Goal: Information Seeking & Learning: Understand process/instructions

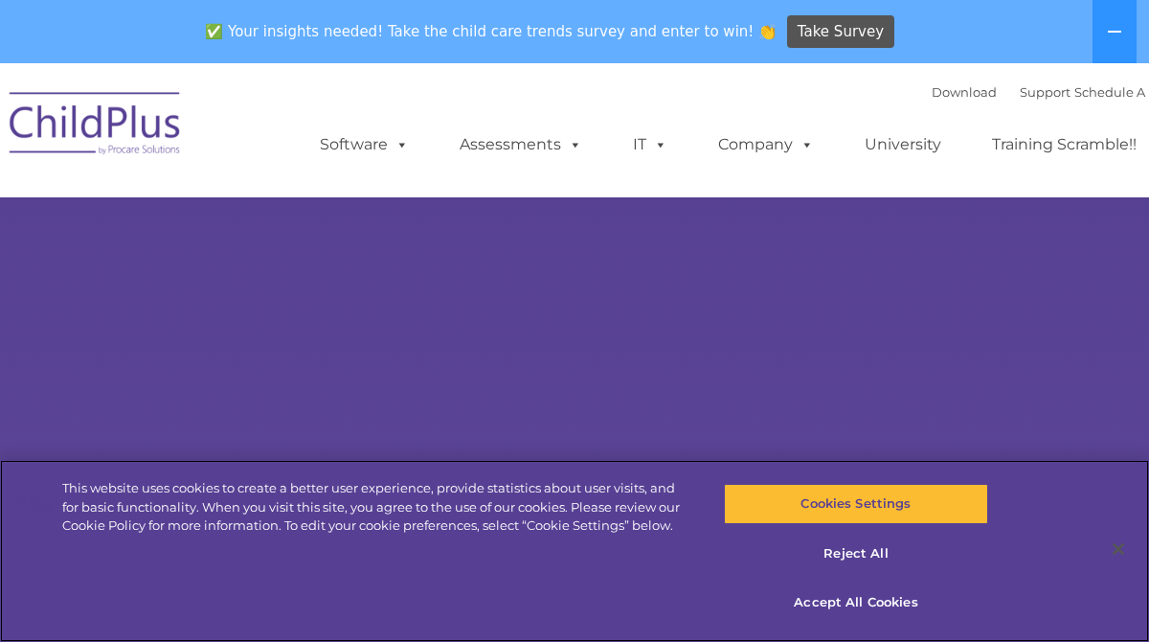
select select "MEDIUM"
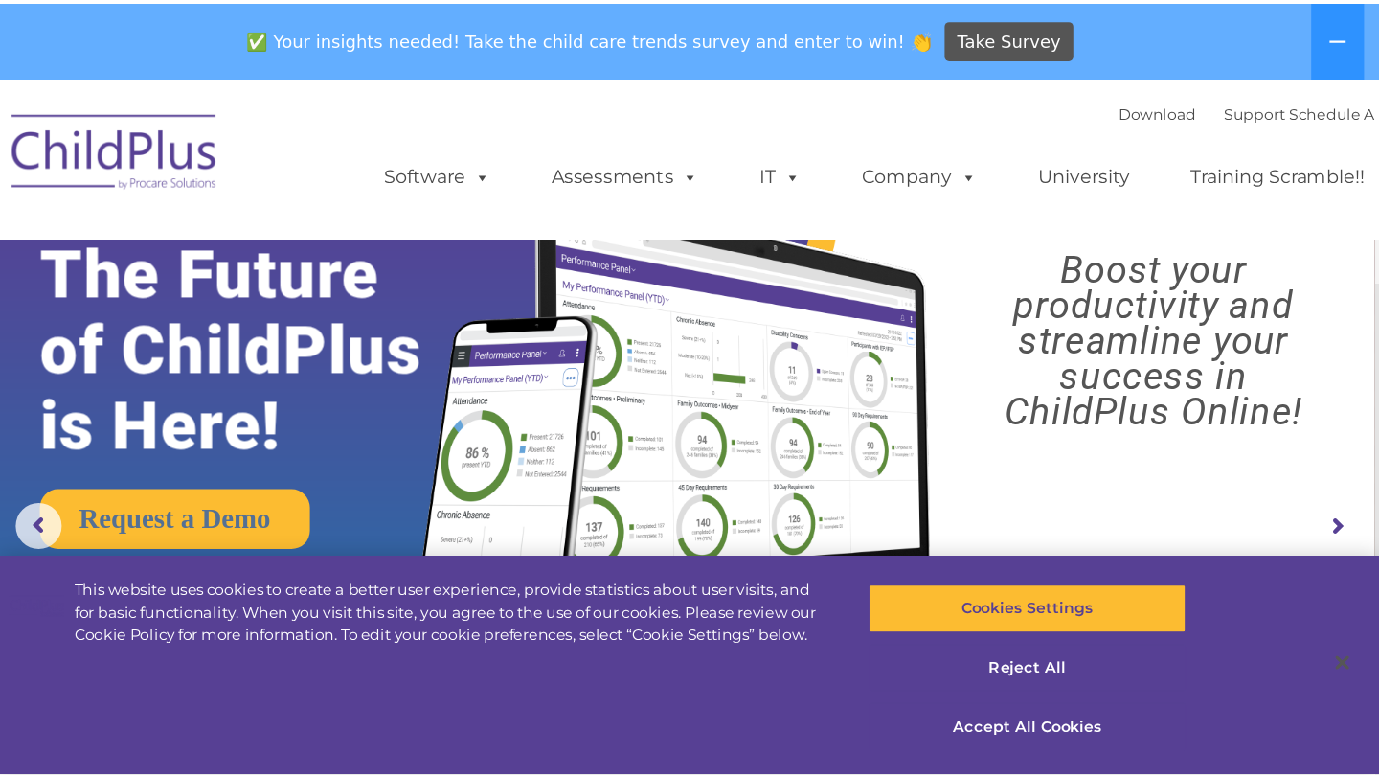
scroll to position [1, 0]
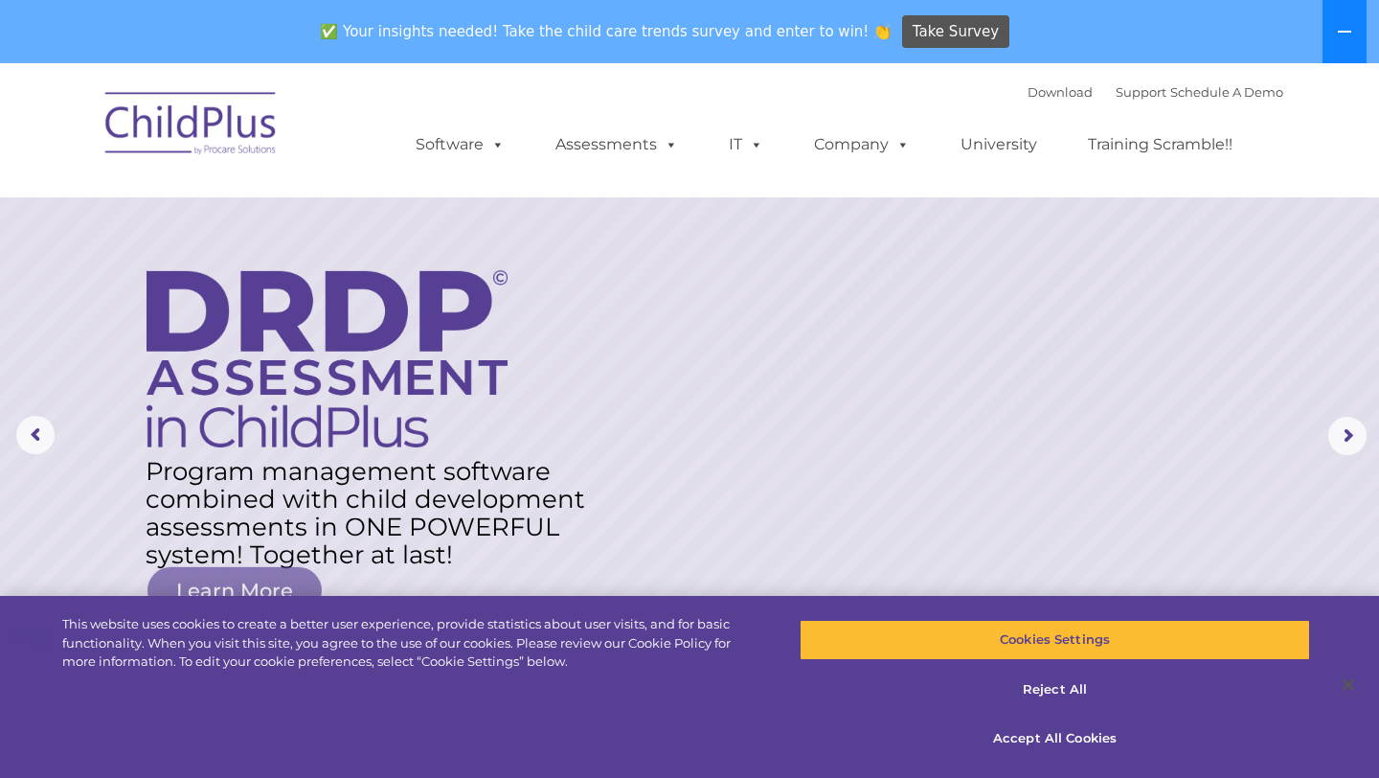
click at [1148, 34] on icon at bounding box center [1344, 31] width 15 height 15
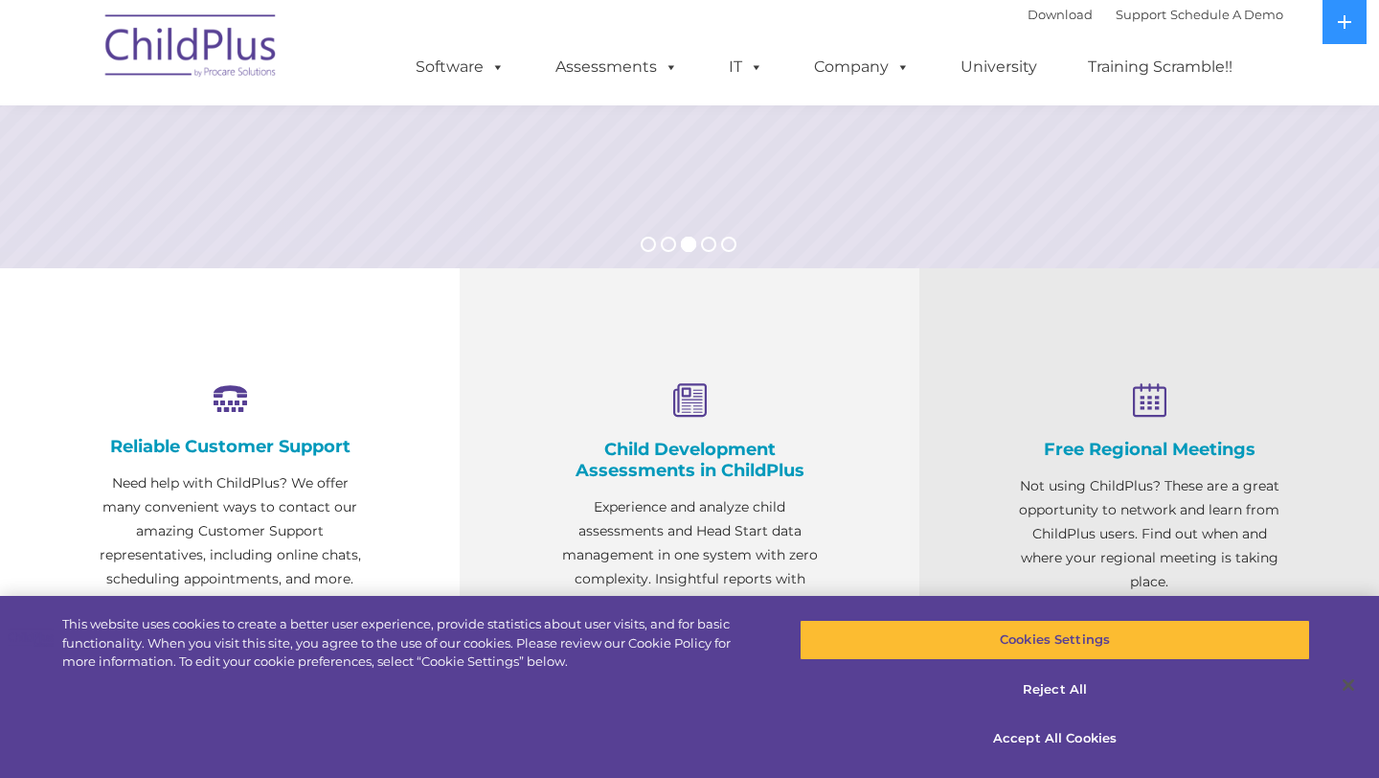
scroll to position [493, 0]
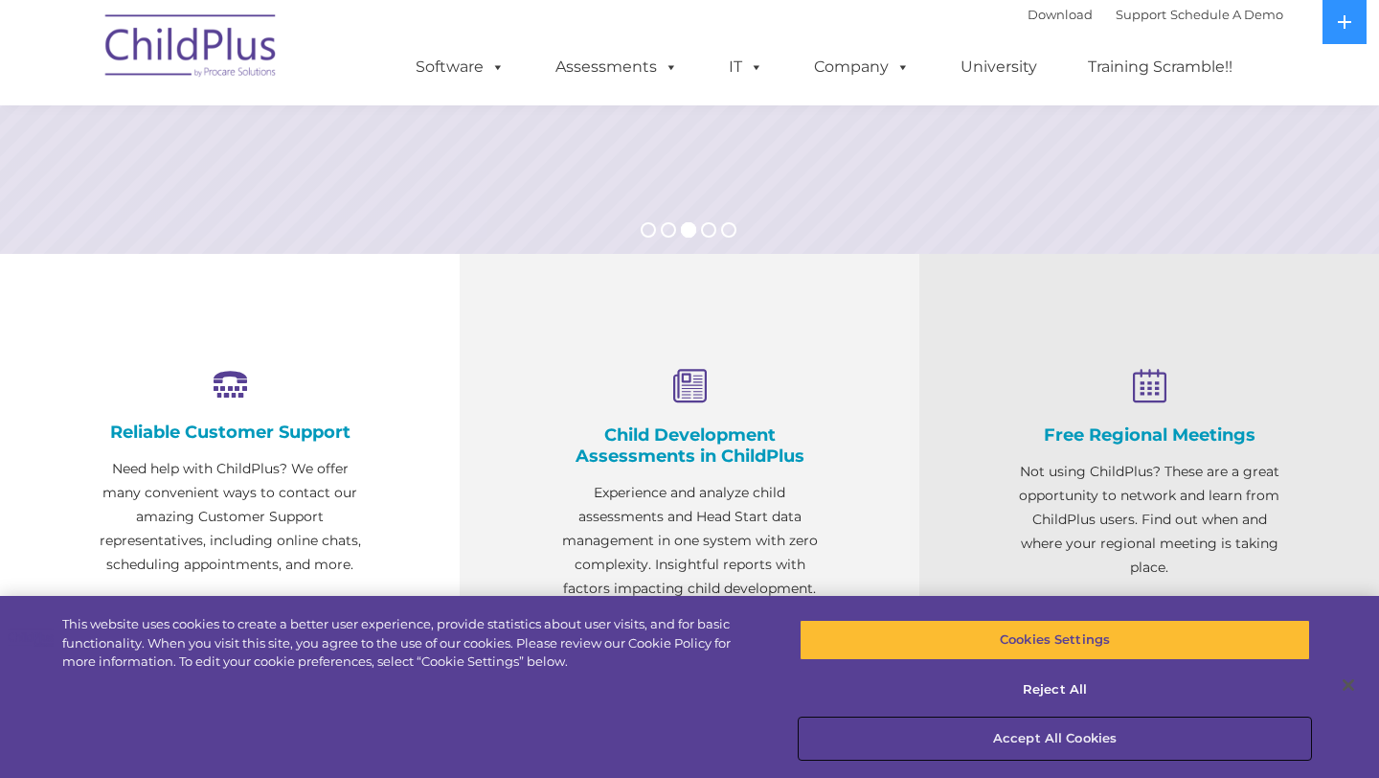
click at [1040, 641] on button "Accept All Cookies" at bounding box center [1055, 738] width 510 height 40
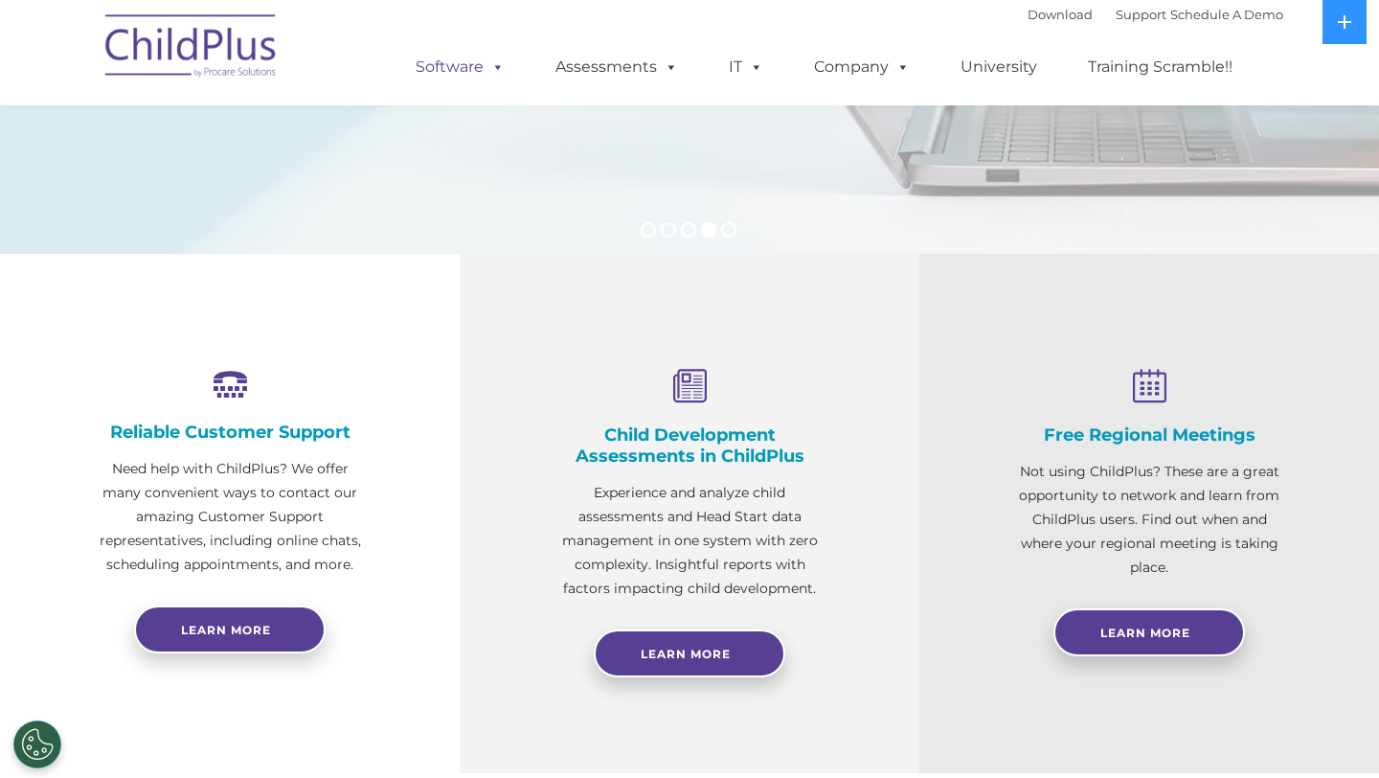
click at [484, 67] on span at bounding box center [494, 66] width 21 height 18
click at [492, 67] on span at bounding box center [494, 66] width 21 height 18
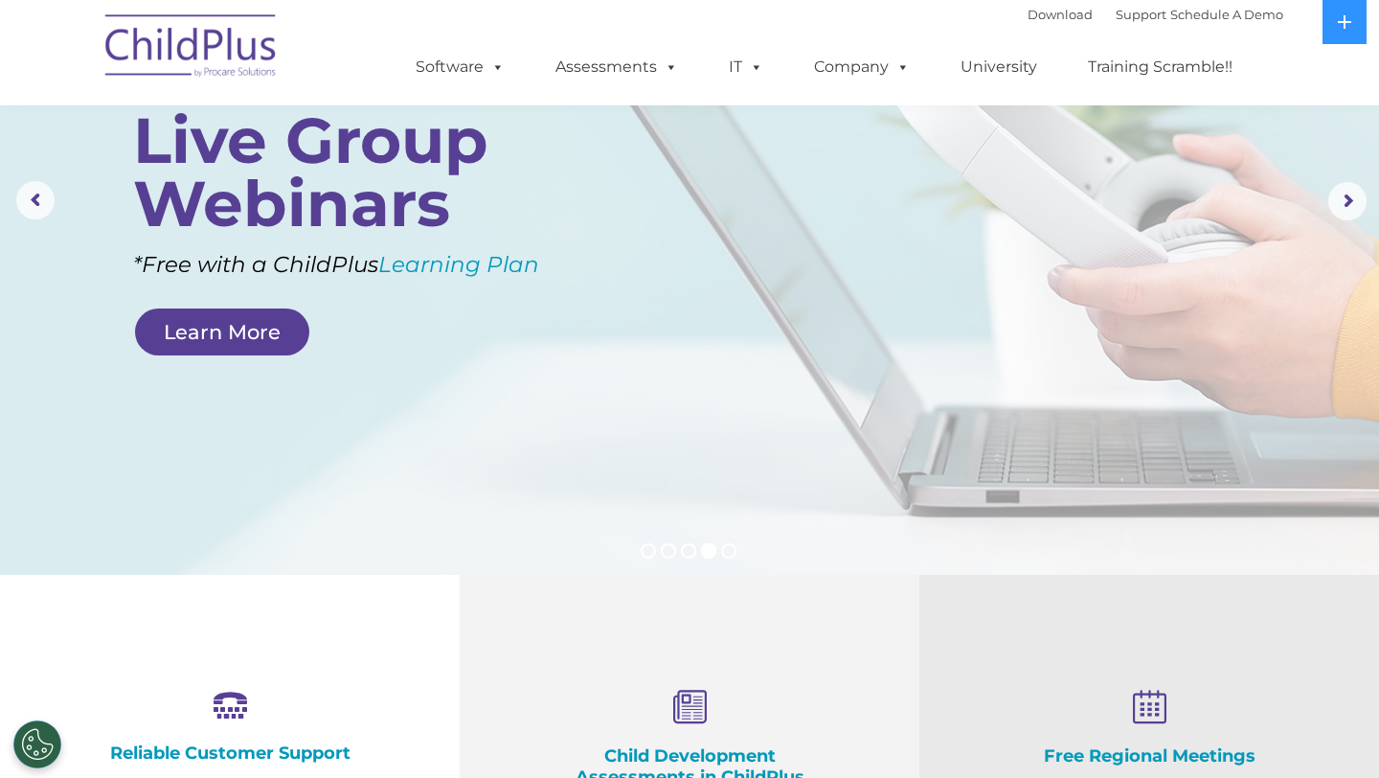
scroll to position [0, 0]
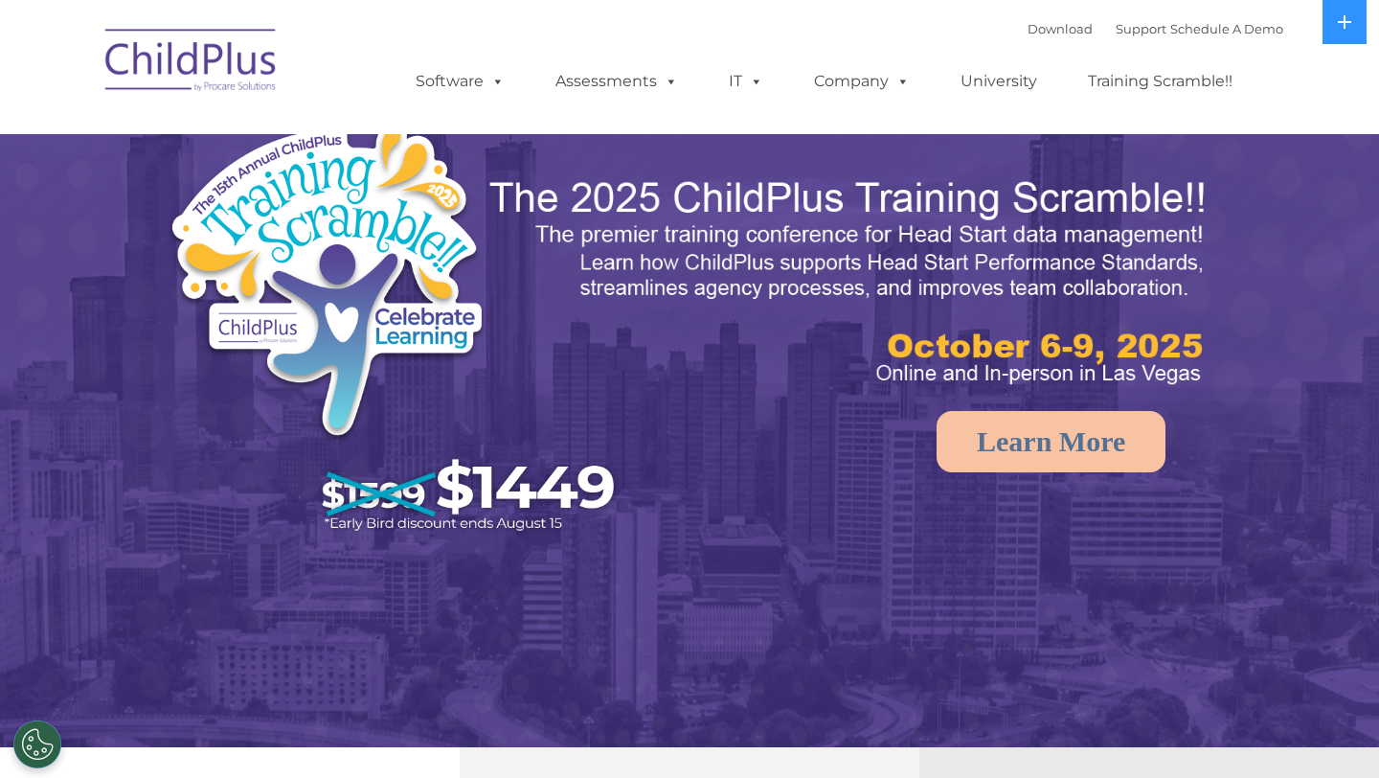
select select "MEDIUM"
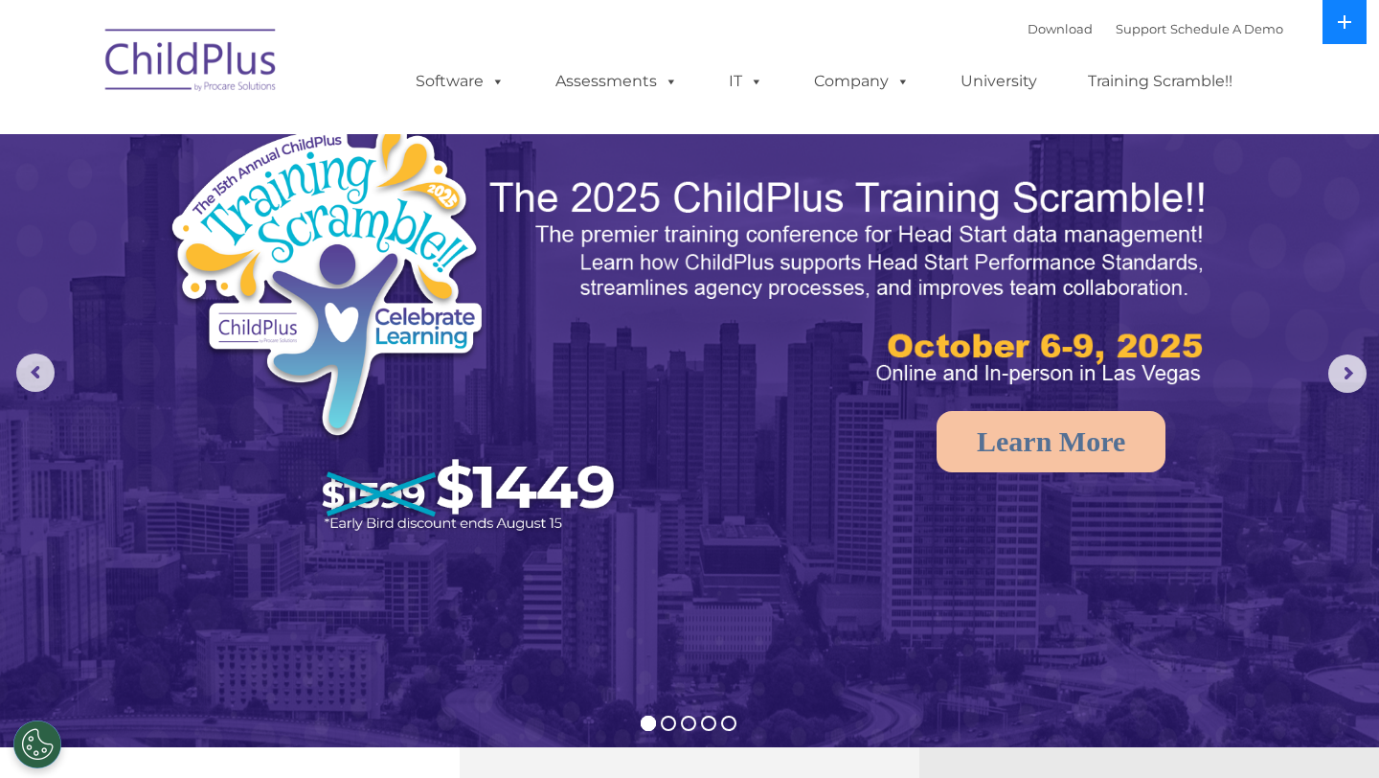
click at [1343, 20] on icon at bounding box center [1344, 21] width 13 height 13
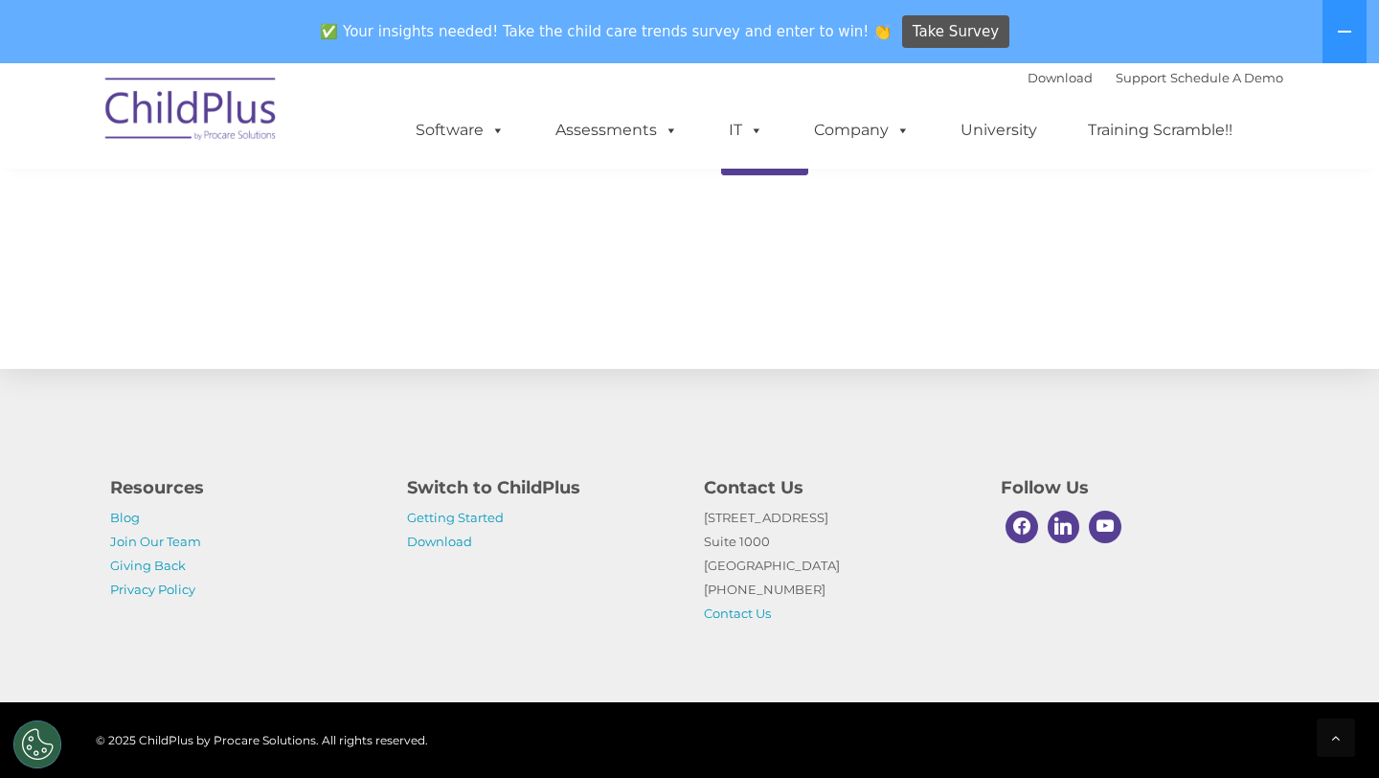
scroll to position [2117, 0]
click at [469, 511] on link "Getting Started" at bounding box center [455, 516] width 97 height 15
